Goal: Find specific page/section: Find specific page/section

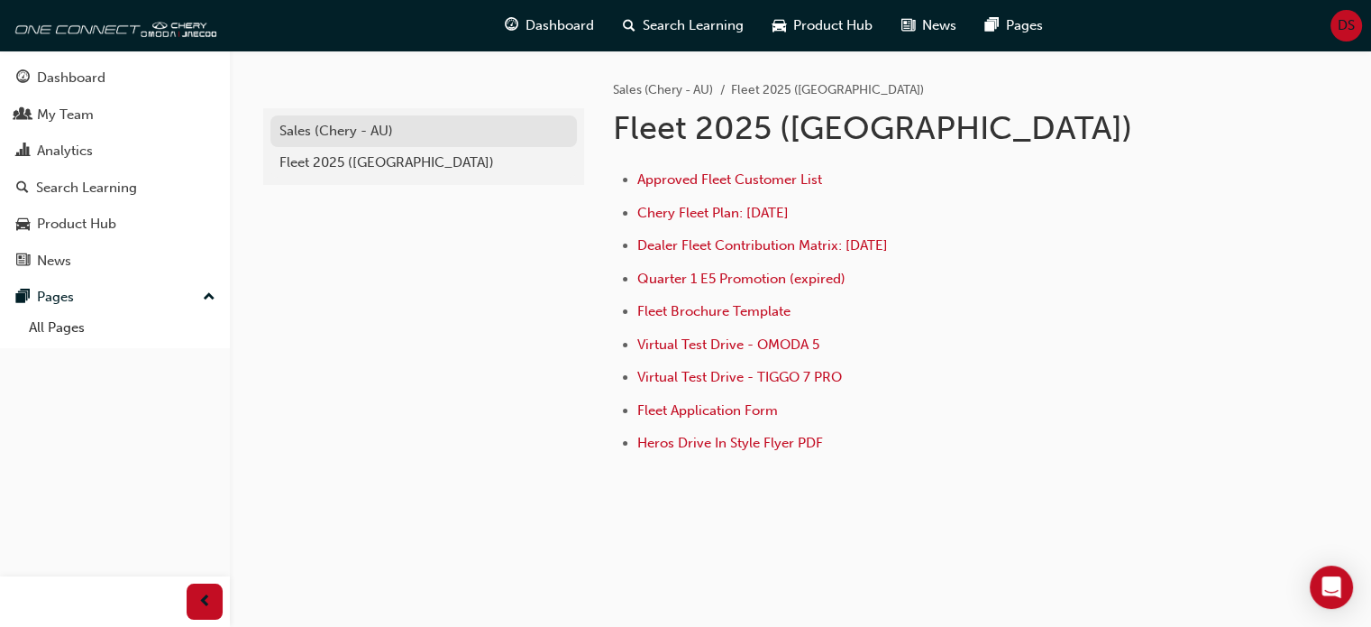
click at [404, 129] on div "Sales (Chery - AU)" at bounding box center [423, 131] width 288 height 21
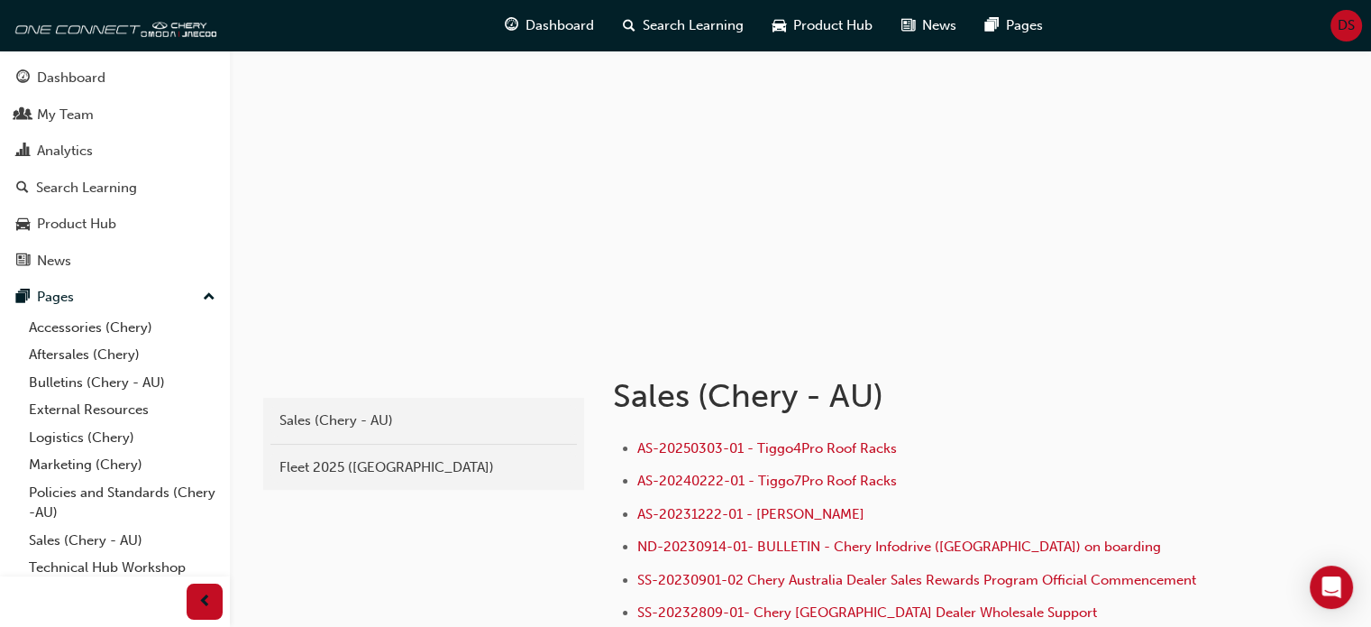
scroll to position [361, 0]
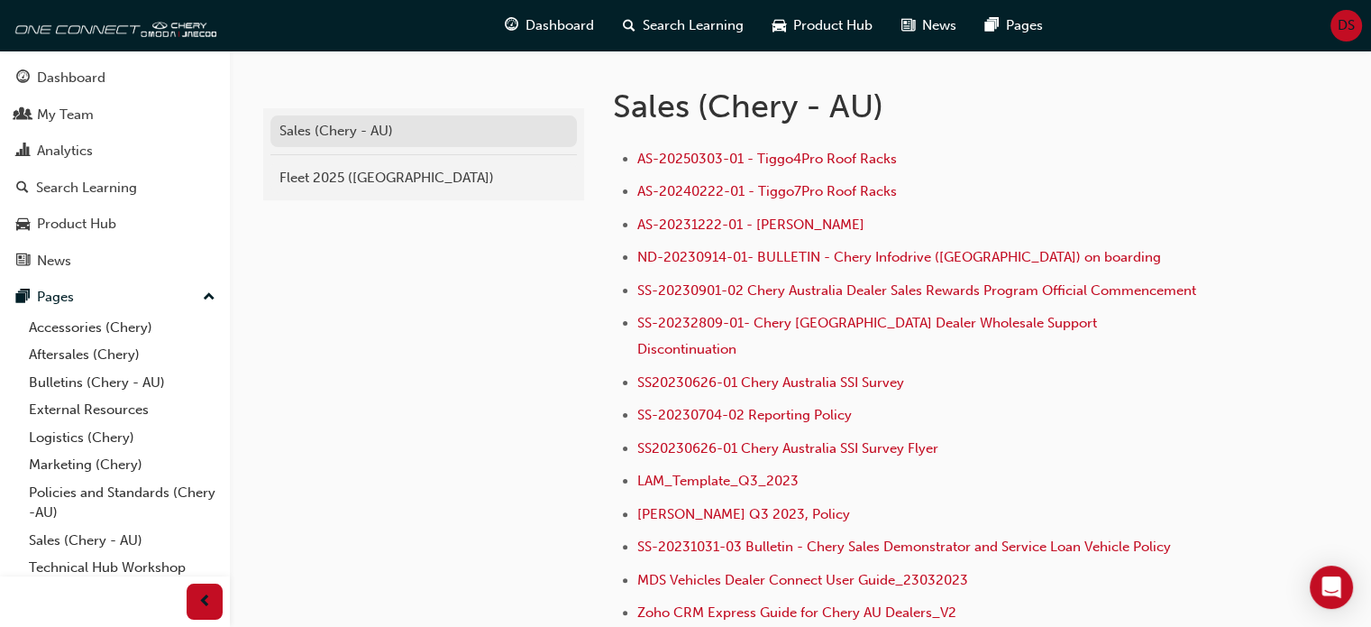
click at [513, 119] on link "Sales (Chery - AU)" at bounding box center [423, 131] width 306 height 32
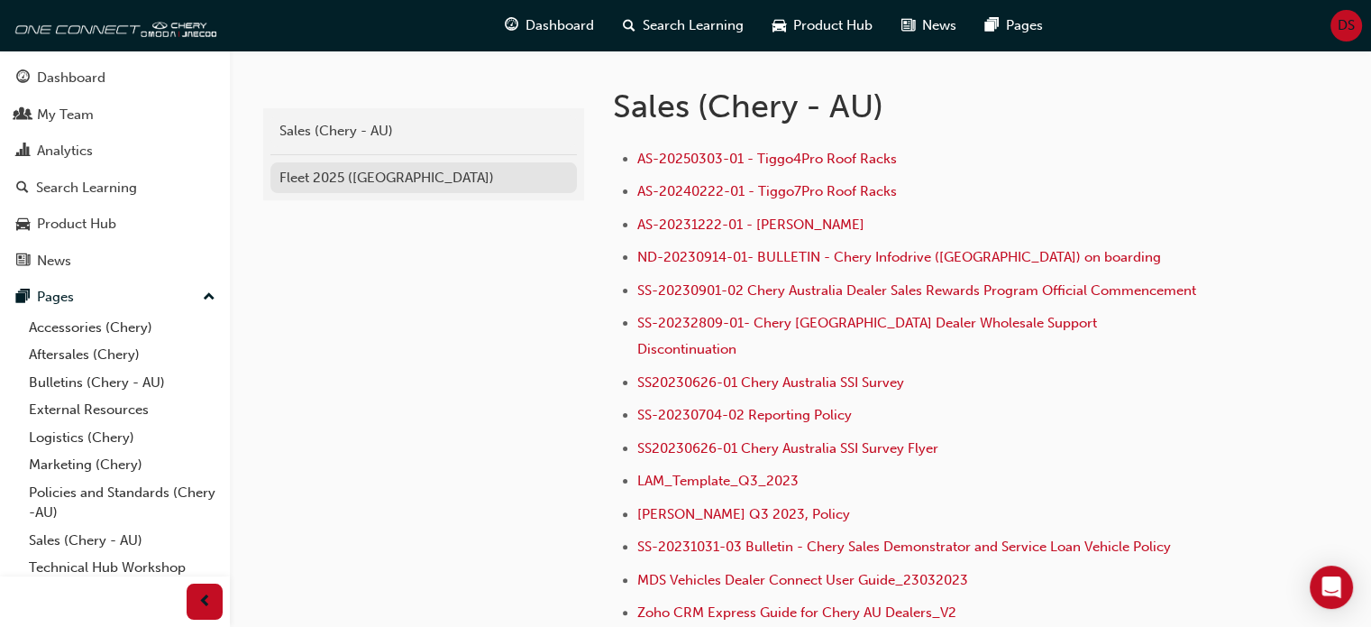
click at [436, 182] on div "Fleet 2025 ([GEOGRAPHIC_DATA])" at bounding box center [423, 178] width 288 height 21
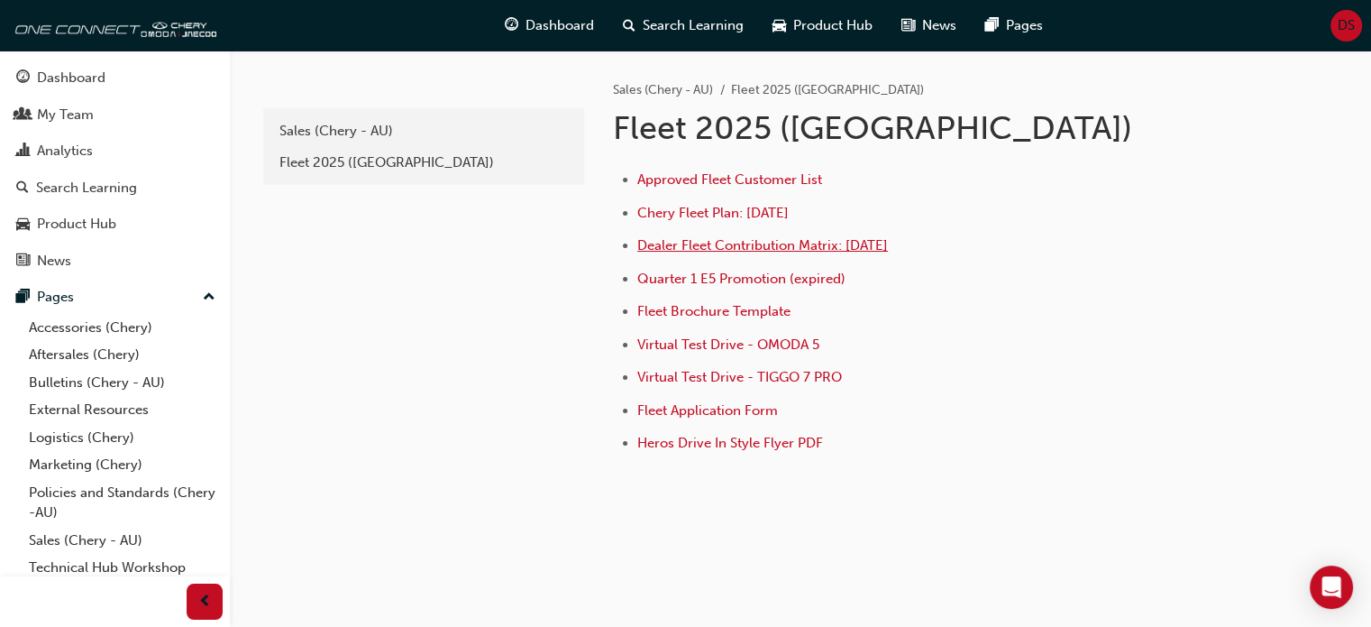
click at [770, 243] on span "Dealer Fleet Contribution Matrix: [DATE]" at bounding box center [762, 245] width 251 height 16
